Goal: Task Accomplishment & Management: Use online tool/utility

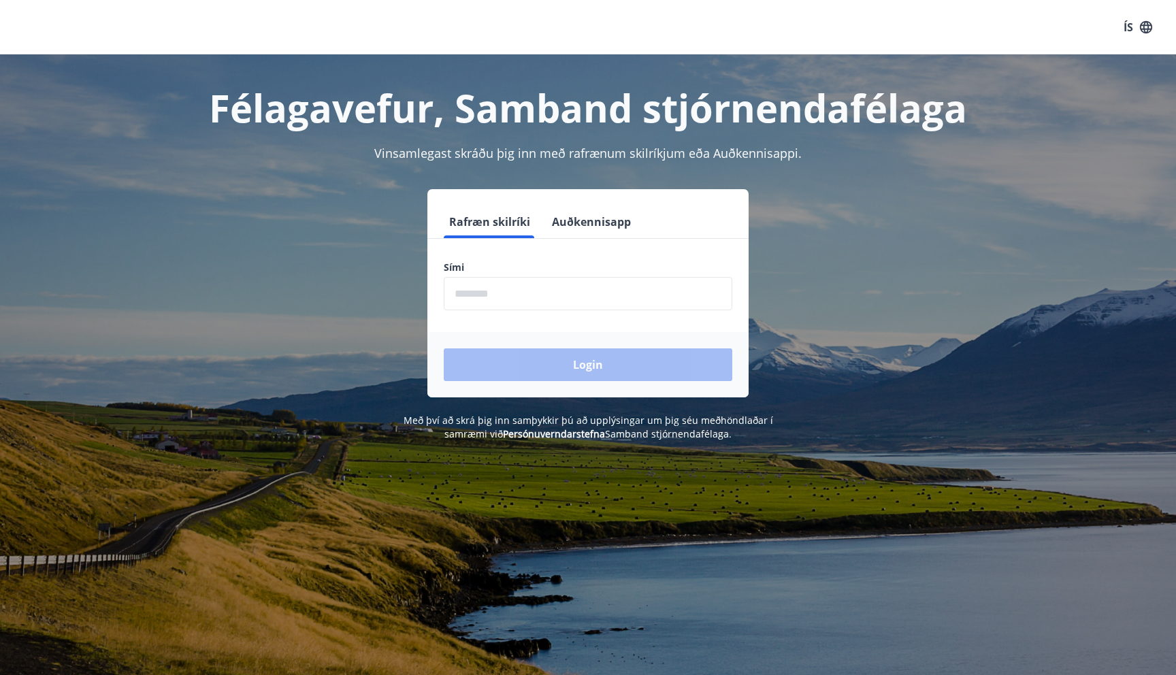
click at [491, 292] on input "phone" at bounding box center [588, 293] width 289 height 33
type input "********"
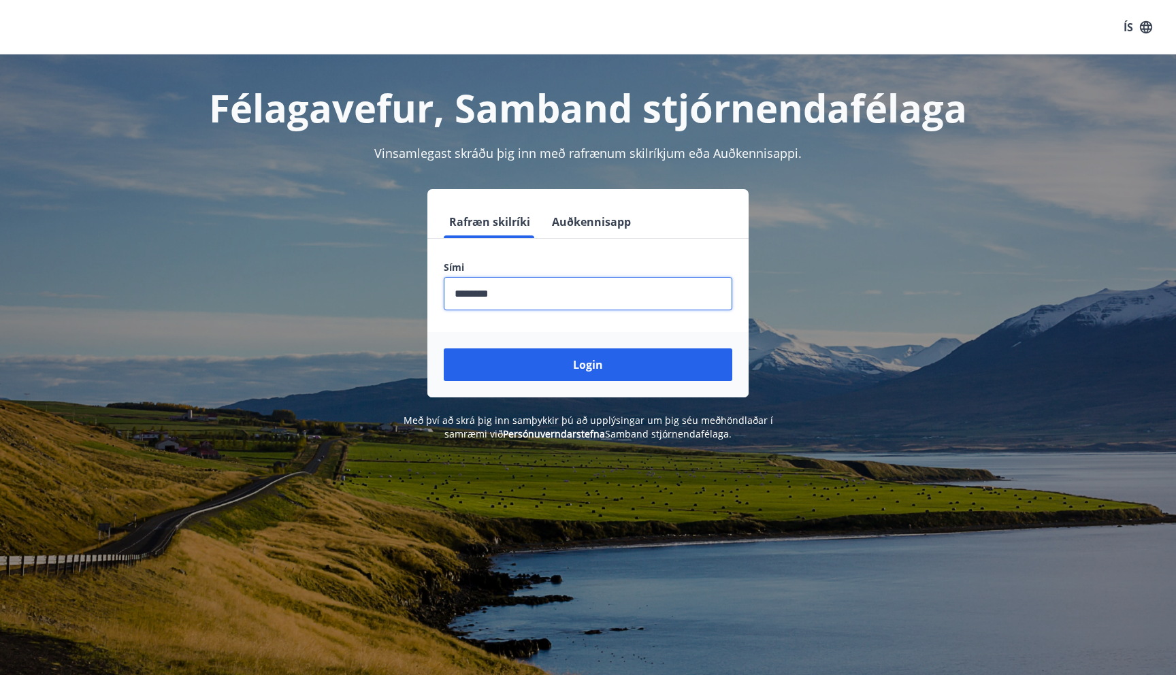
click at [444, 348] on button "Login" at bounding box center [588, 364] width 289 height 33
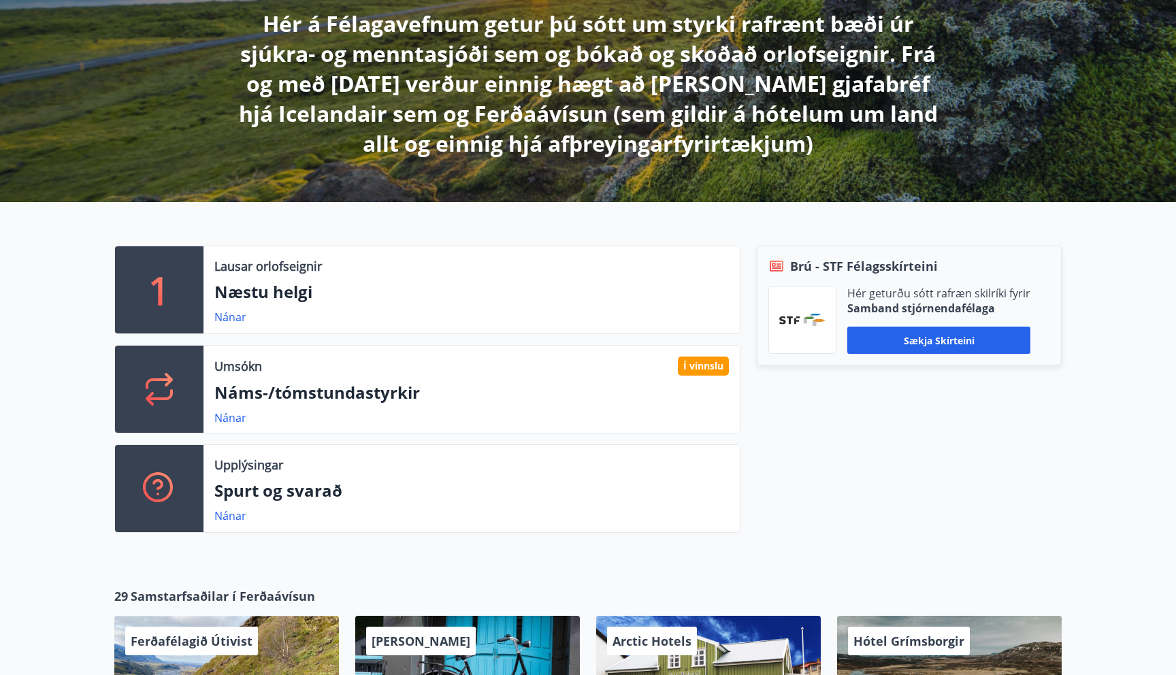
scroll to position [265, 0]
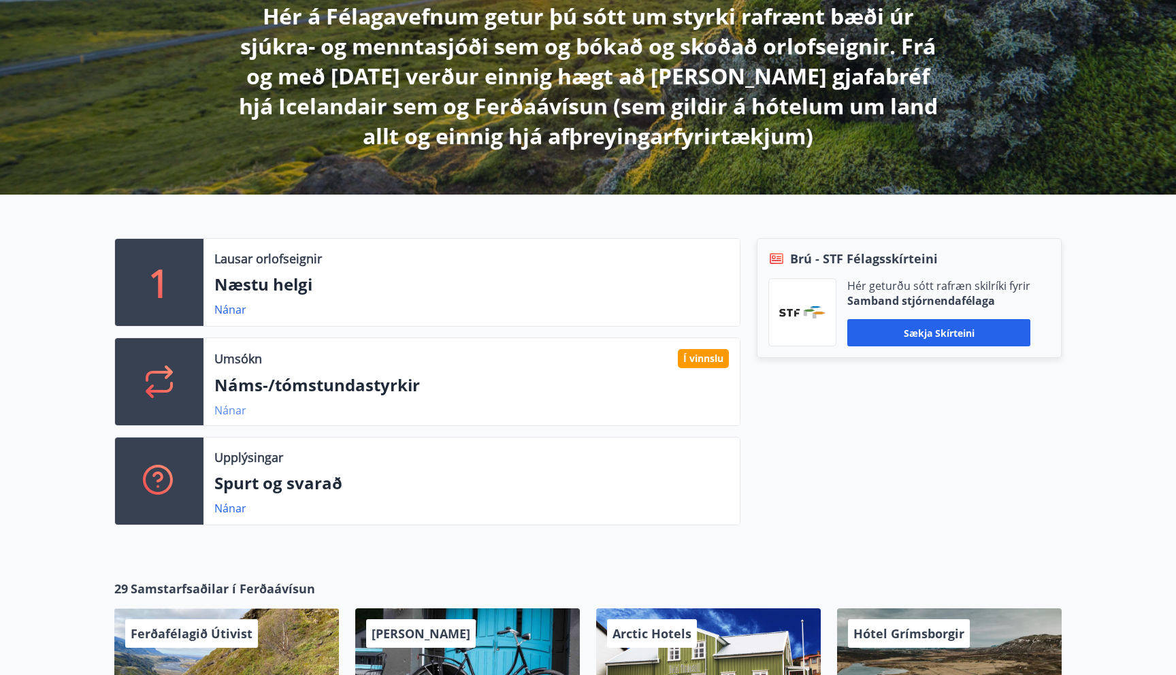
click at [233, 408] on link "Nánar" at bounding box center [230, 410] width 32 height 15
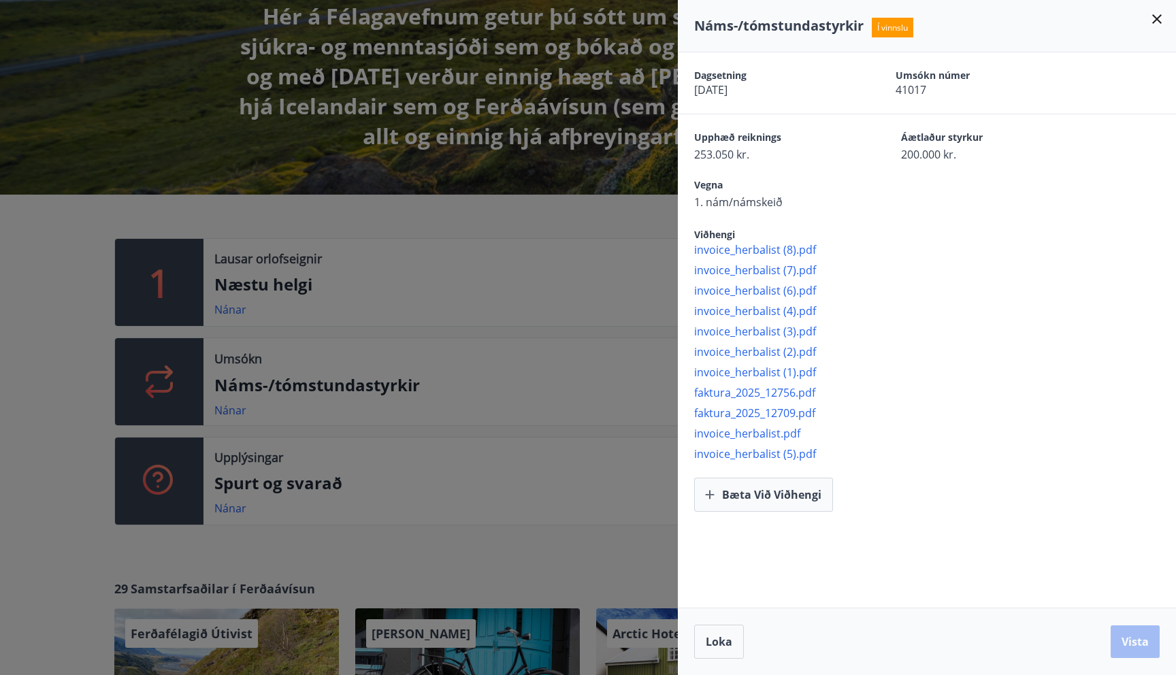
click at [1154, 21] on icon at bounding box center [1157, 19] width 10 height 10
